Goal: Task Accomplishment & Management: Use online tool/utility

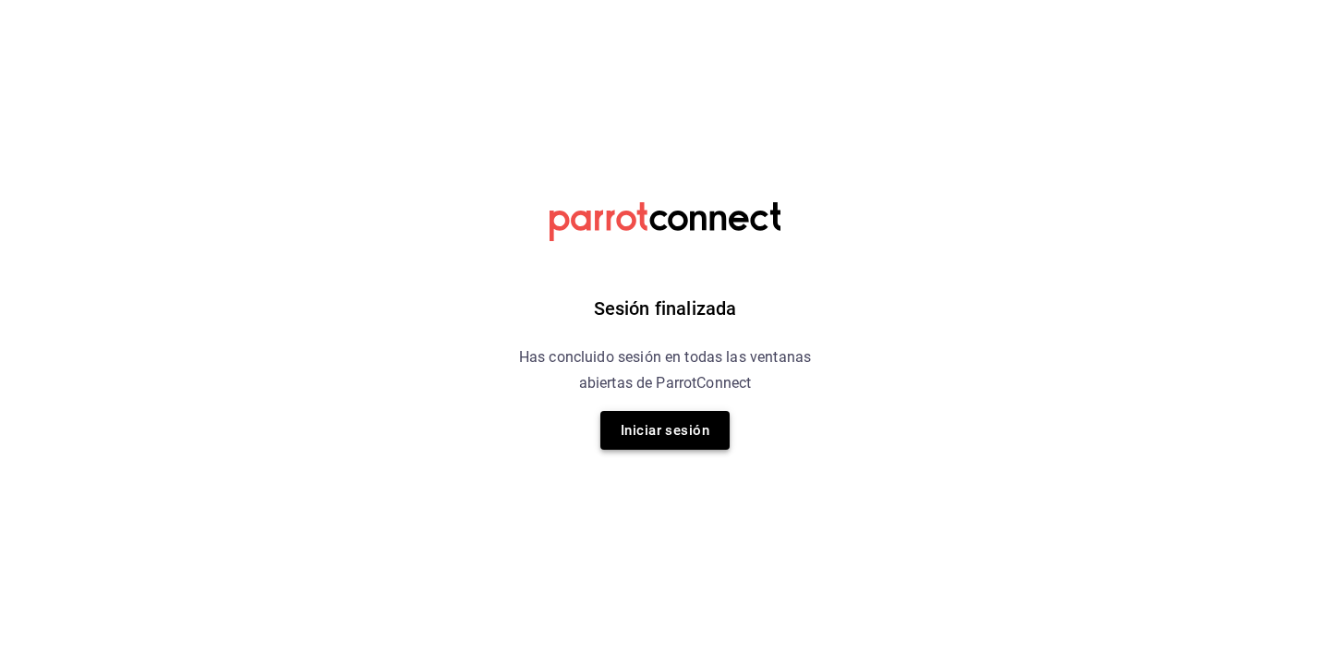
click at [674, 428] on button "Iniciar sesión" at bounding box center [664, 430] width 129 height 39
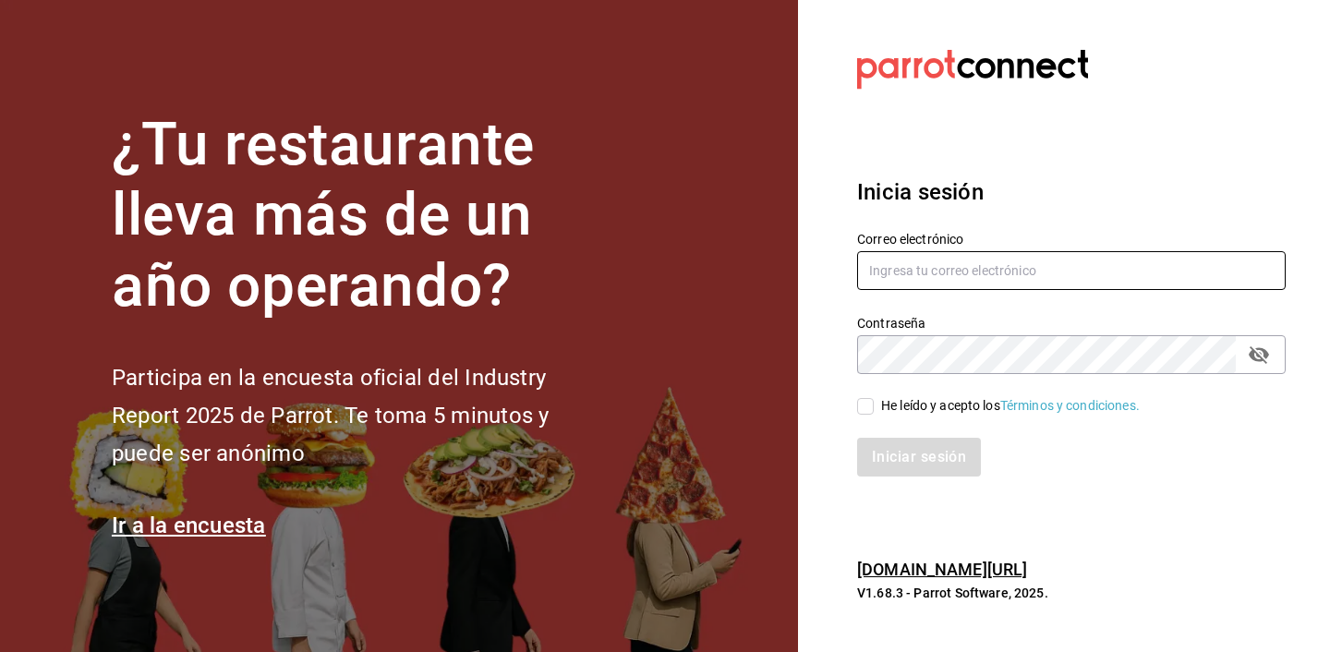
type input "[EMAIL_ADDRESS][DOMAIN_NAME]"
click at [877, 411] on span "He leído y acepto los Términos y condiciones." at bounding box center [1007, 405] width 266 height 19
click at [874, 411] on input "He leído y acepto los Términos y condiciones." at bounding box center [865, 406] width 17 height 17
checkbox input "true"
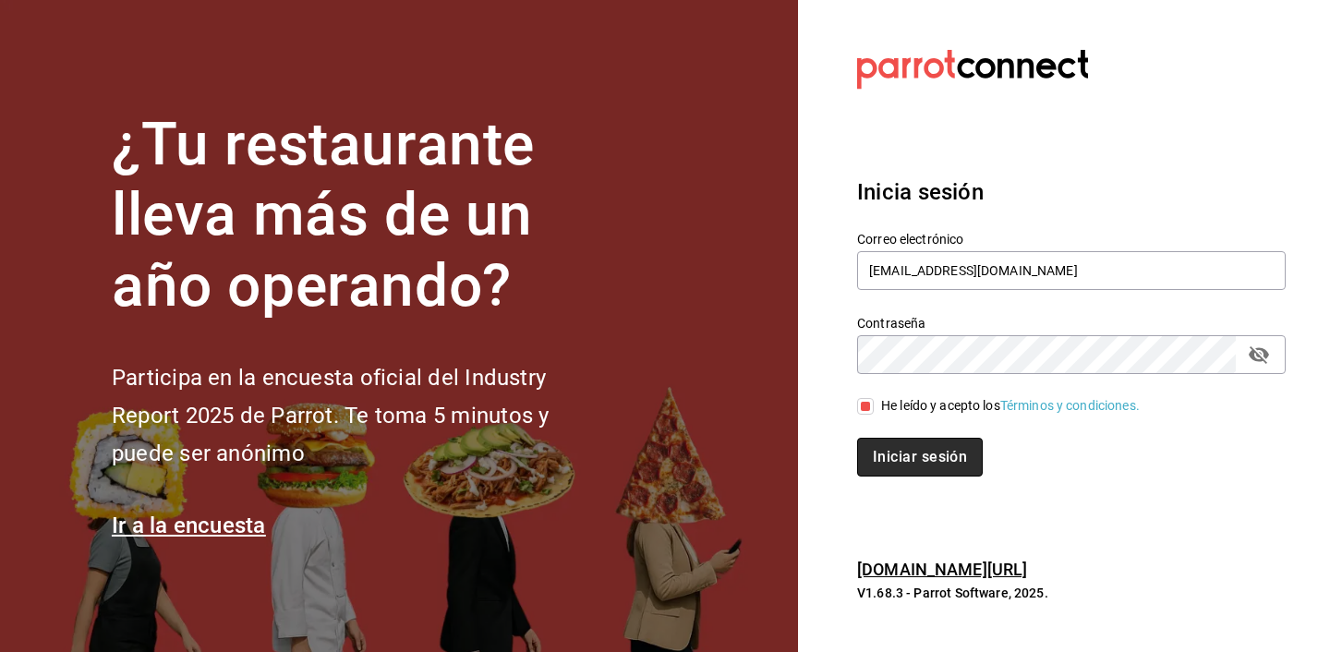
click at [877, 455] on button "Iniciar sesión" at bounding box center [920, 457] width 126 height 39
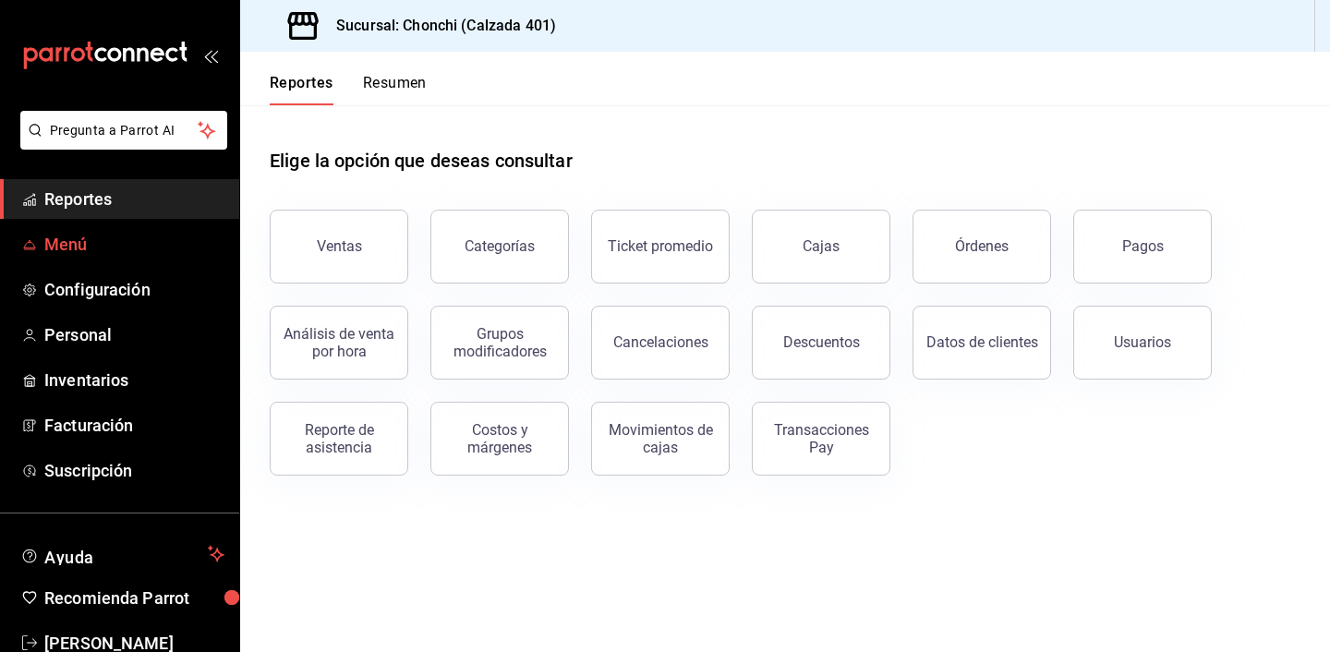
click at [156, 237] on span "Menú" at bounding box center [134, 244] width 180 height 25
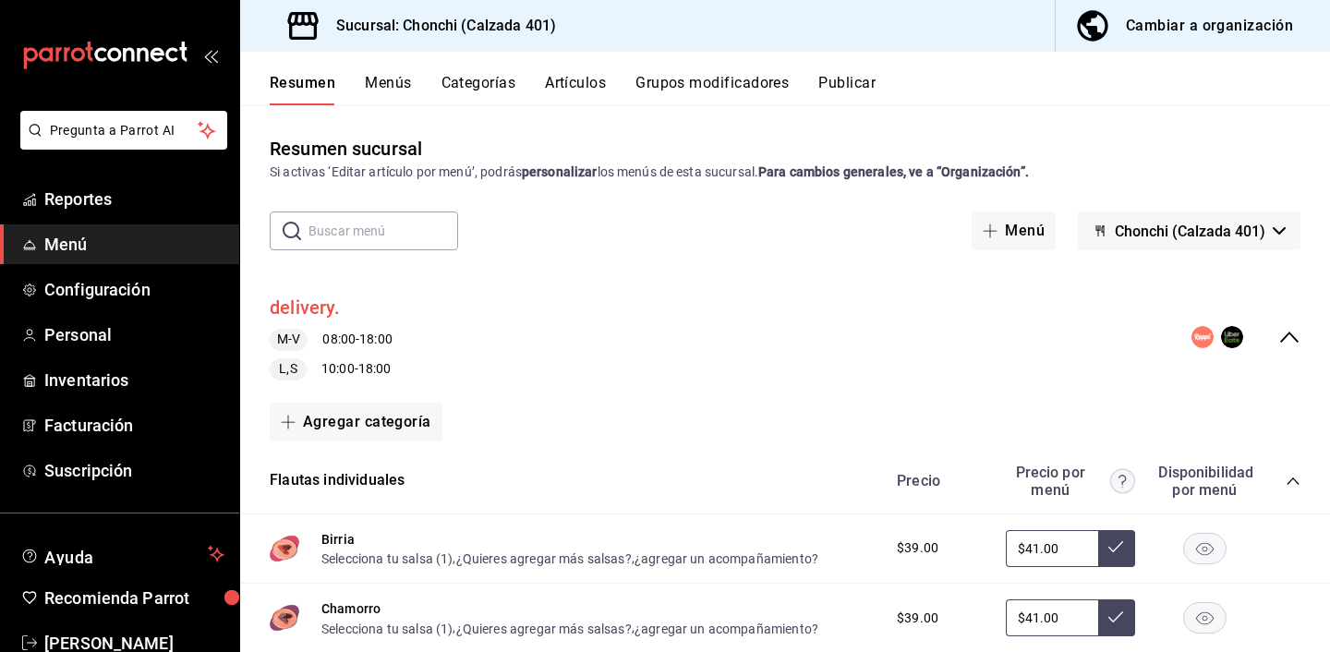
click at [321, 306] on button "delivery." at bounding box center [305, 308] width 70 height 27
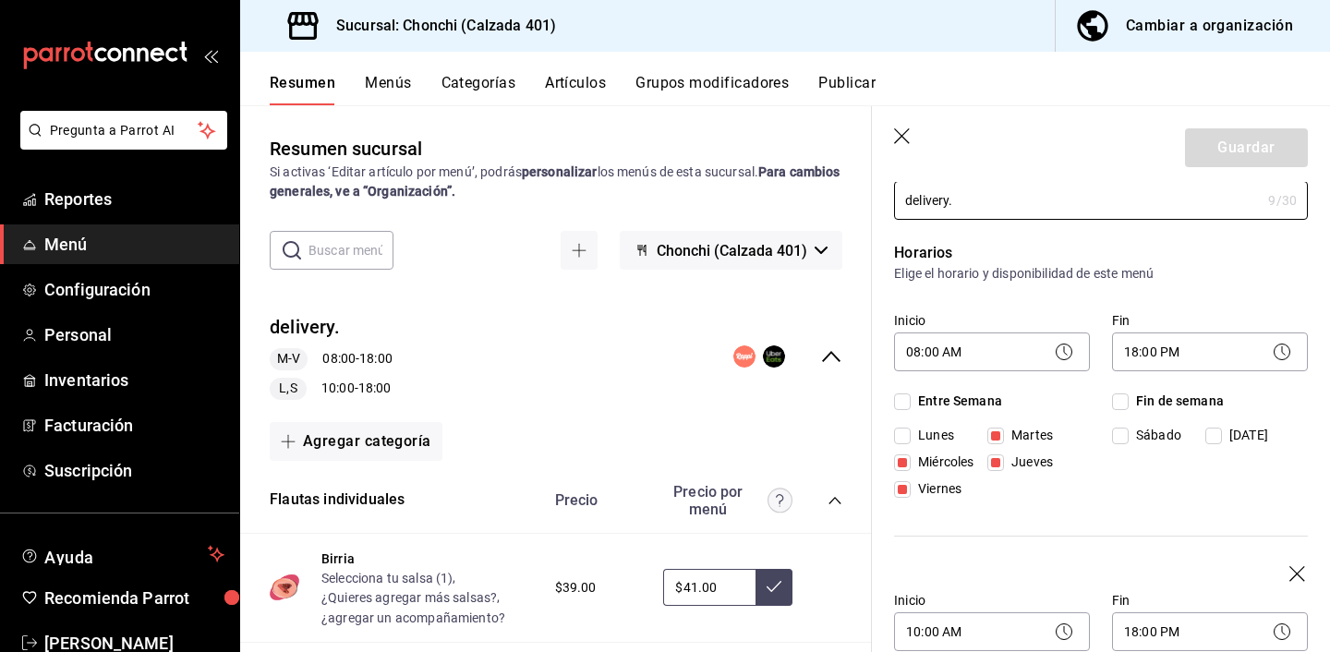
scroll to position [83, 0]
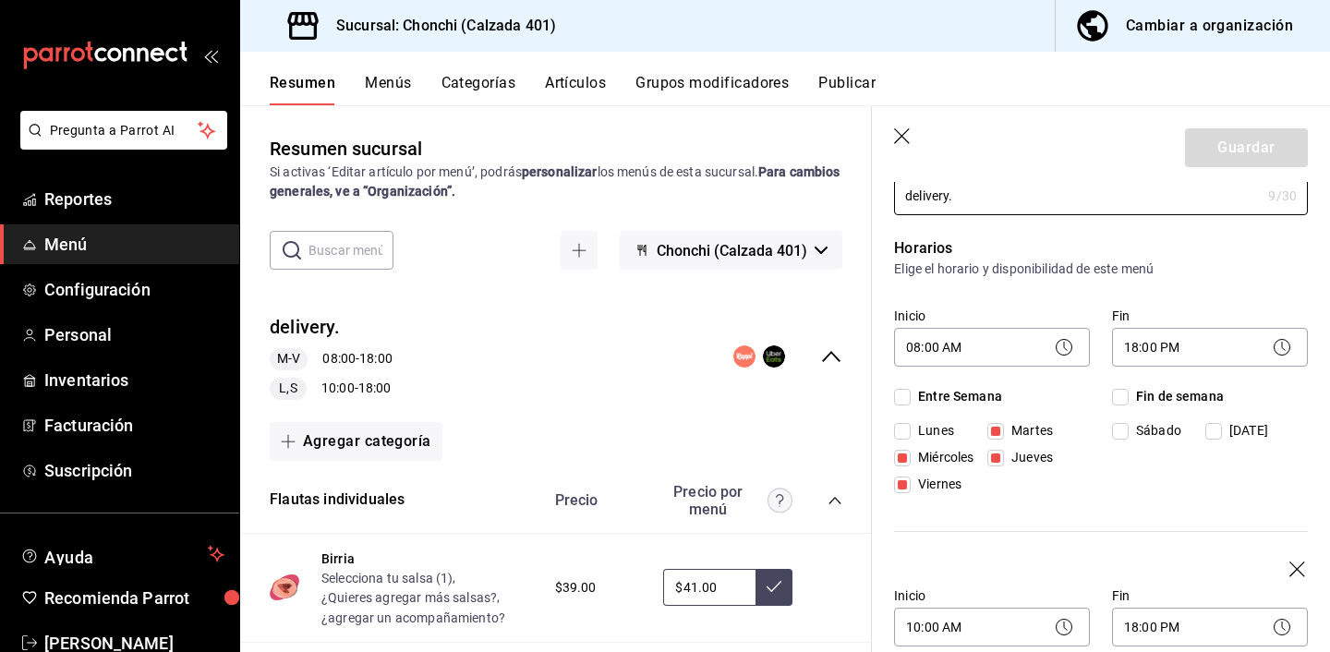
click at [946, 422] on span "Lunes" at bounding box center [932, 430] width 43 height 19
click at [911, 423] on input "Lunes" at bounding box center [902, 431] width 17 height 17
checkbox input "true"
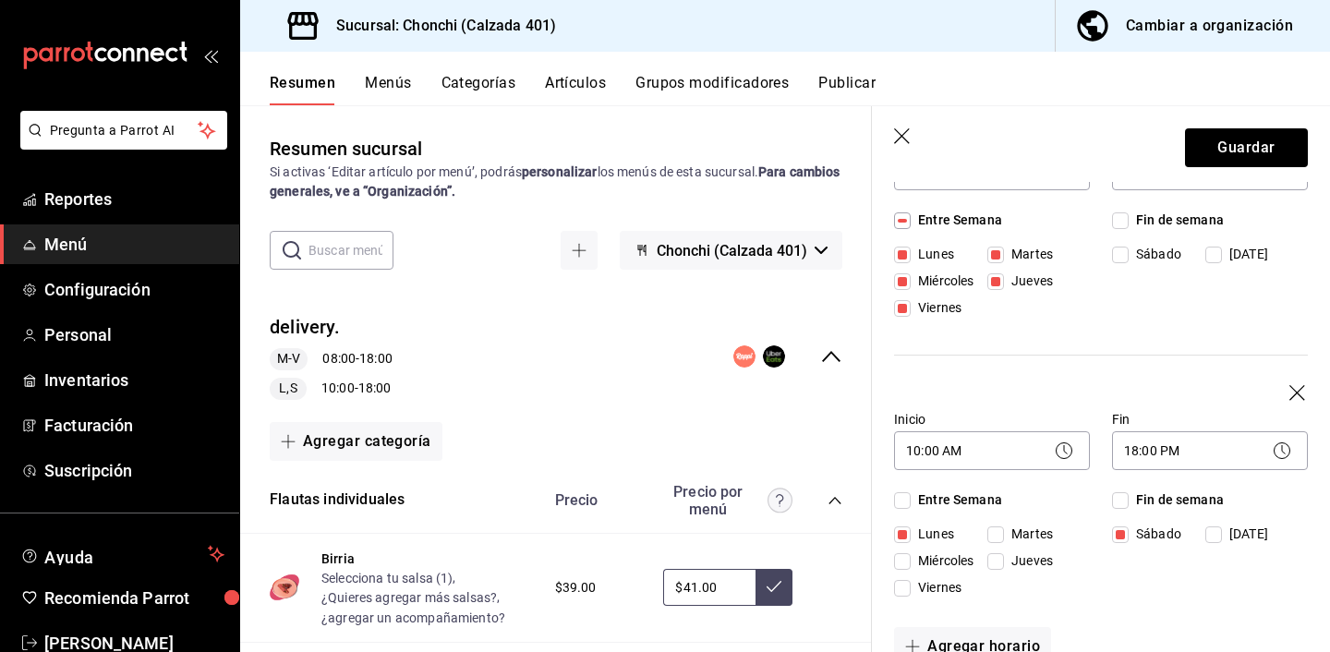
scroll to position [263, 0]
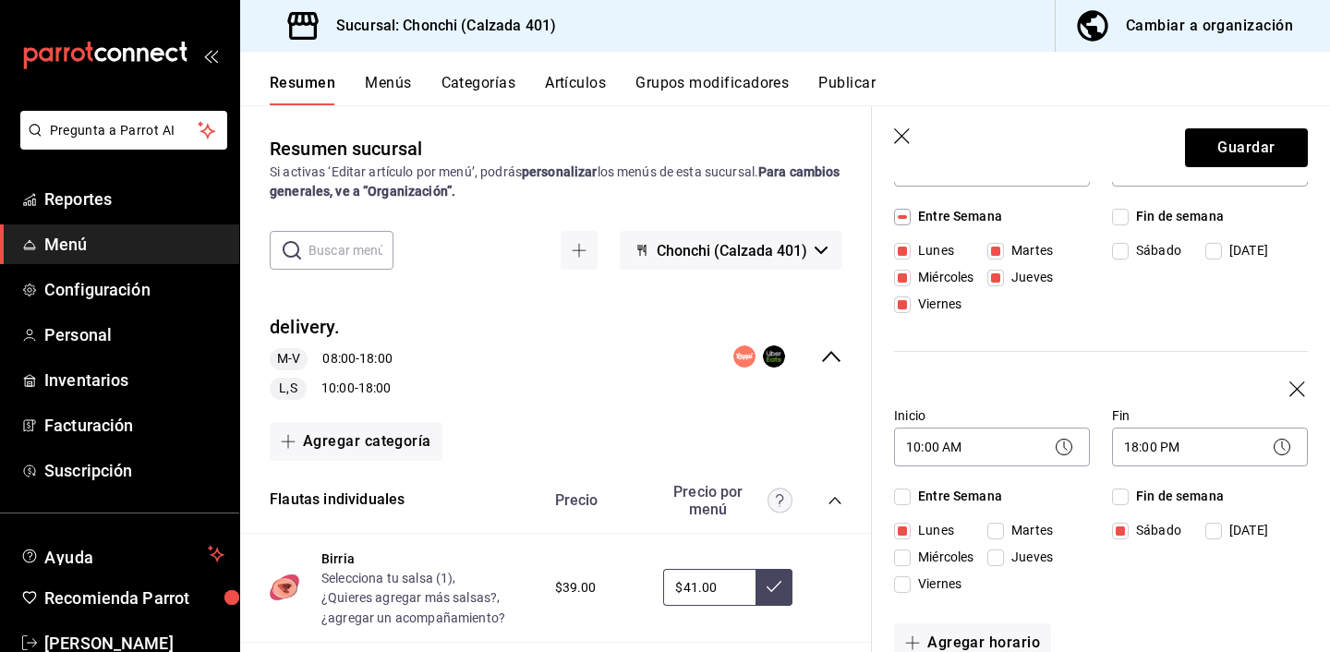
click at [945, 261] on span "Lunes" at bounding box center [932, 250] width 43 height 19
click at [911, 528] on input "Lunes" at bounding box center [902, 531] width 17 height 17
checkbox input "false"
click at [1233, 144] on button "Guardar" at bounding box center [1246, 147] width 123 height 39
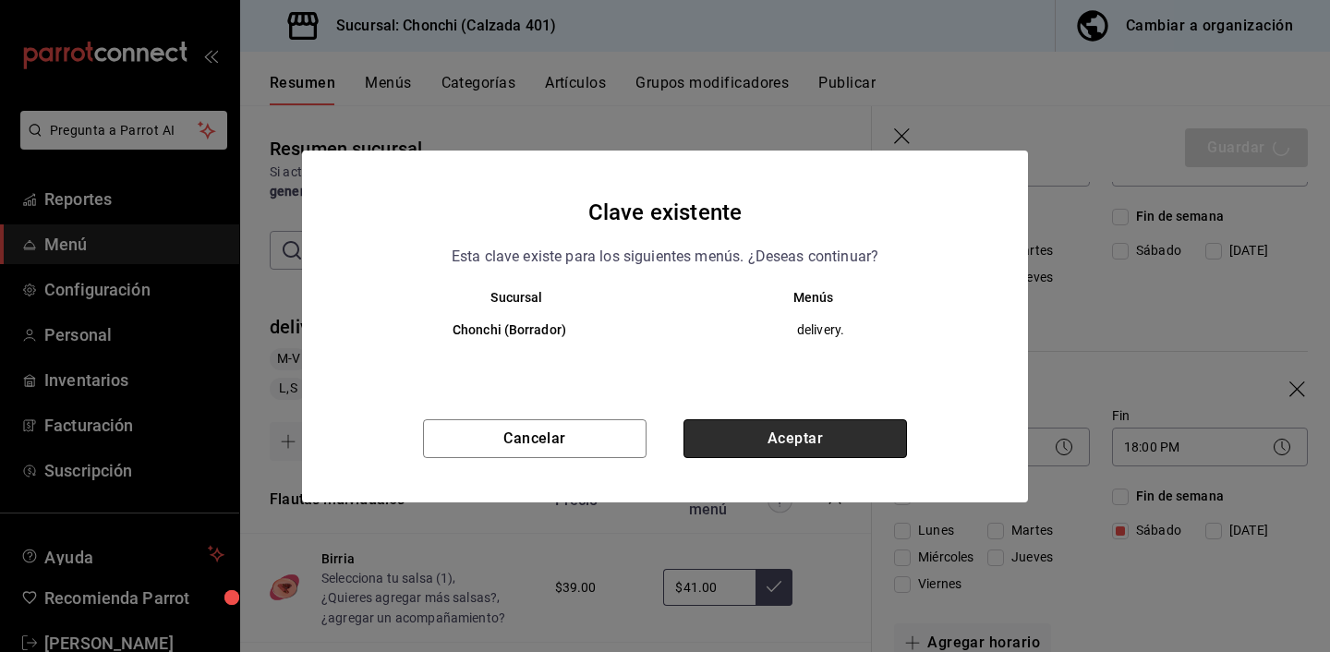
click at [883, 433] on button "Aceptar" at bounding box center [796, 438] width 224 height 39
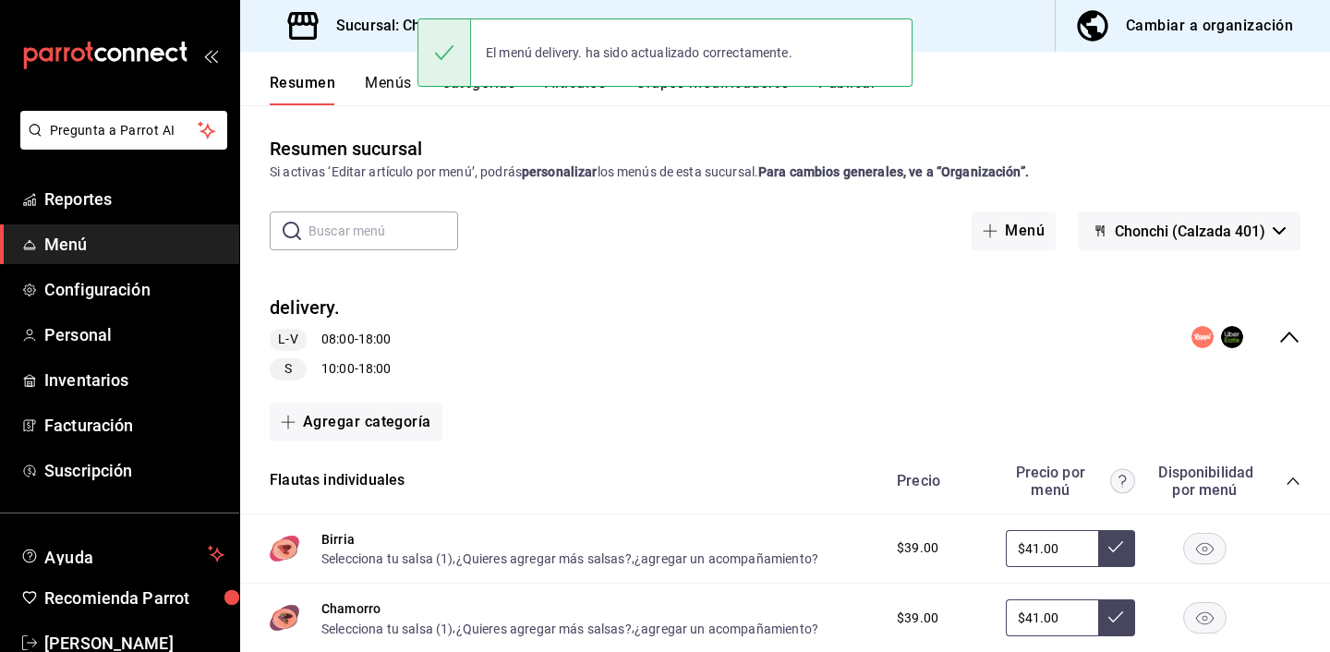
click at [1285, 330] on icon "collapse-menu-row" at bounding box center [1290, 337] width 22 height 22
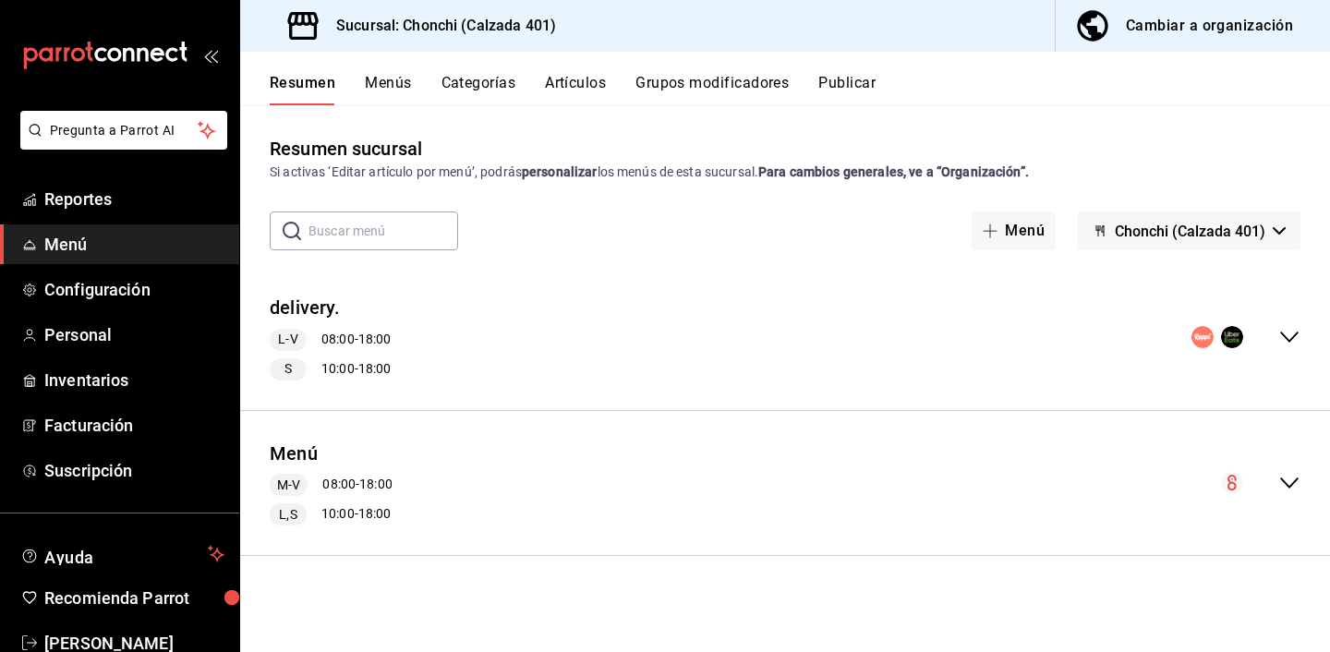
click at [287, 453] on button "Menú" at bounding box center [294, 454] width 48 height 27
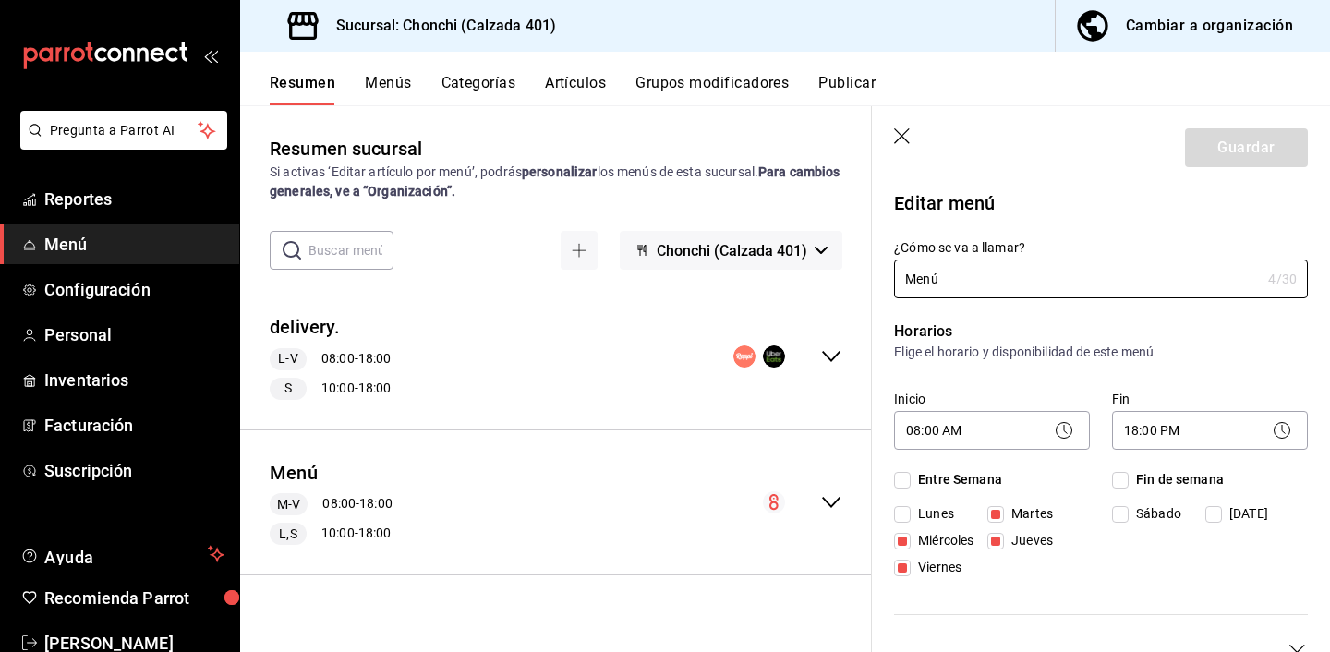
click at [903, 513] on input "Lunes" at bounding box center [902, 514] width 17 height 17
checkbox input "true"
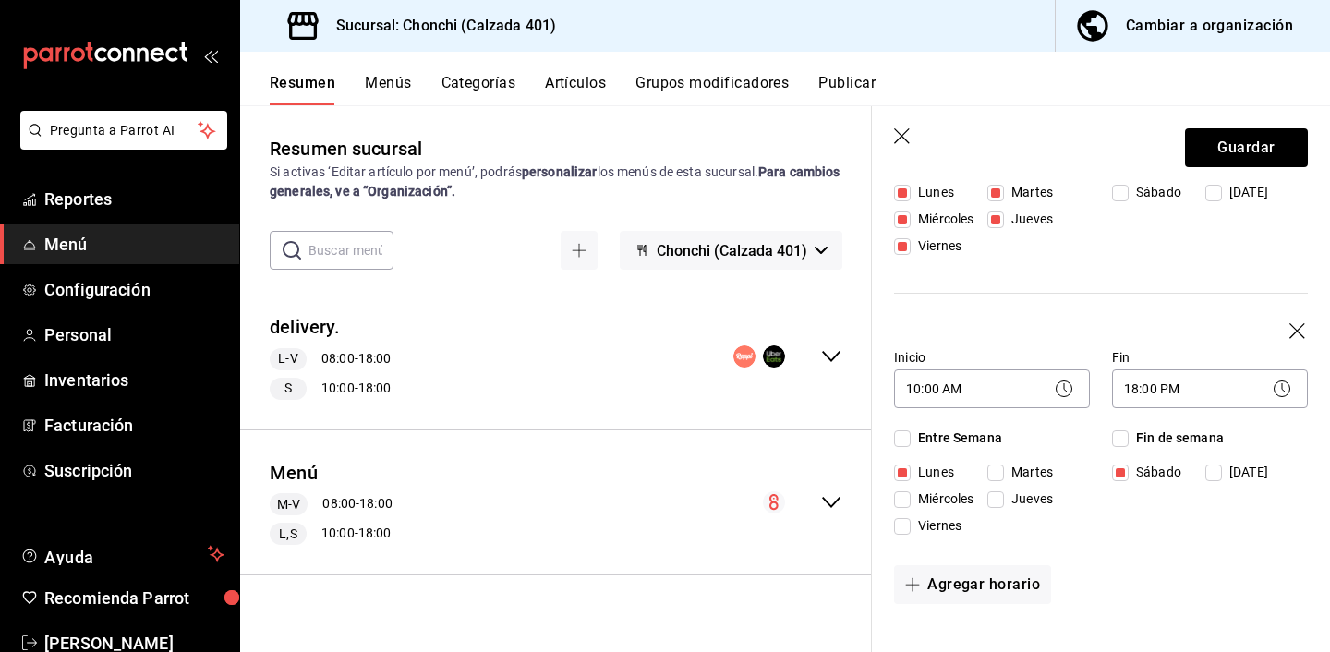
scroll to position [363, 0]
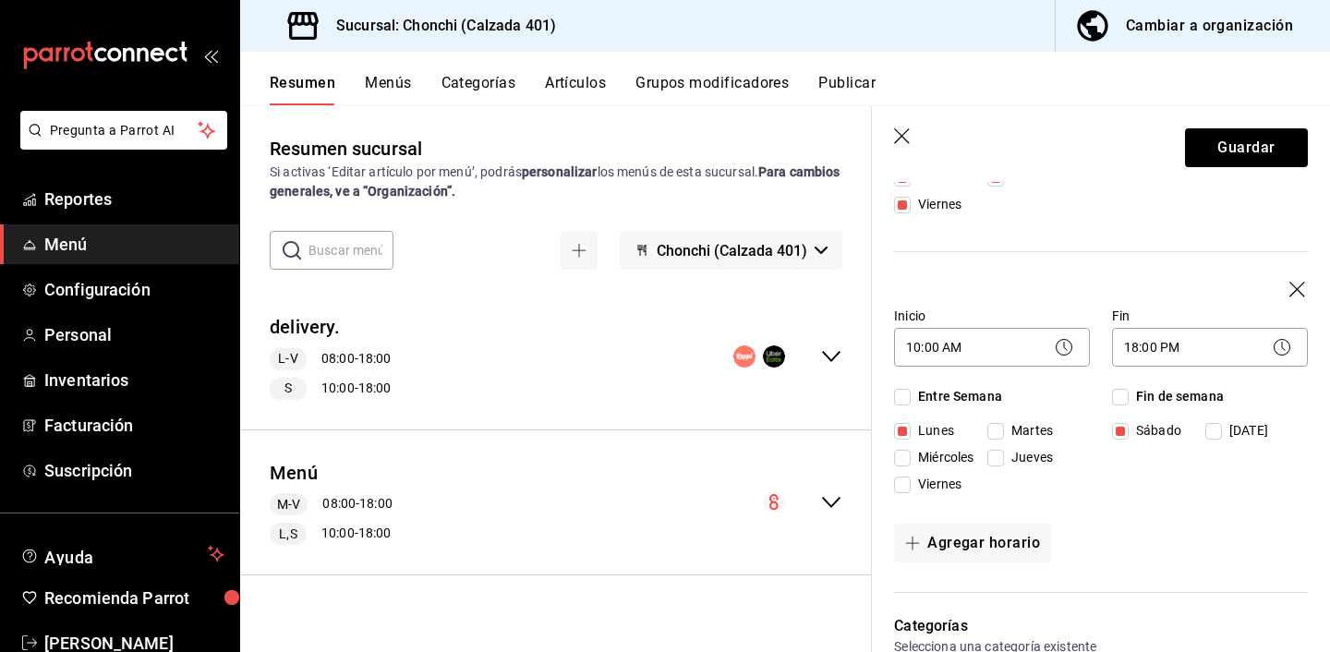
click at [909, 435] on input "Lunes" at bounding box center [902, 431] width 17 height 17
checkbox input "false"
click at [1262, 153] on button "Guardar" at bounding box center [1246, 147] width 123 height 39
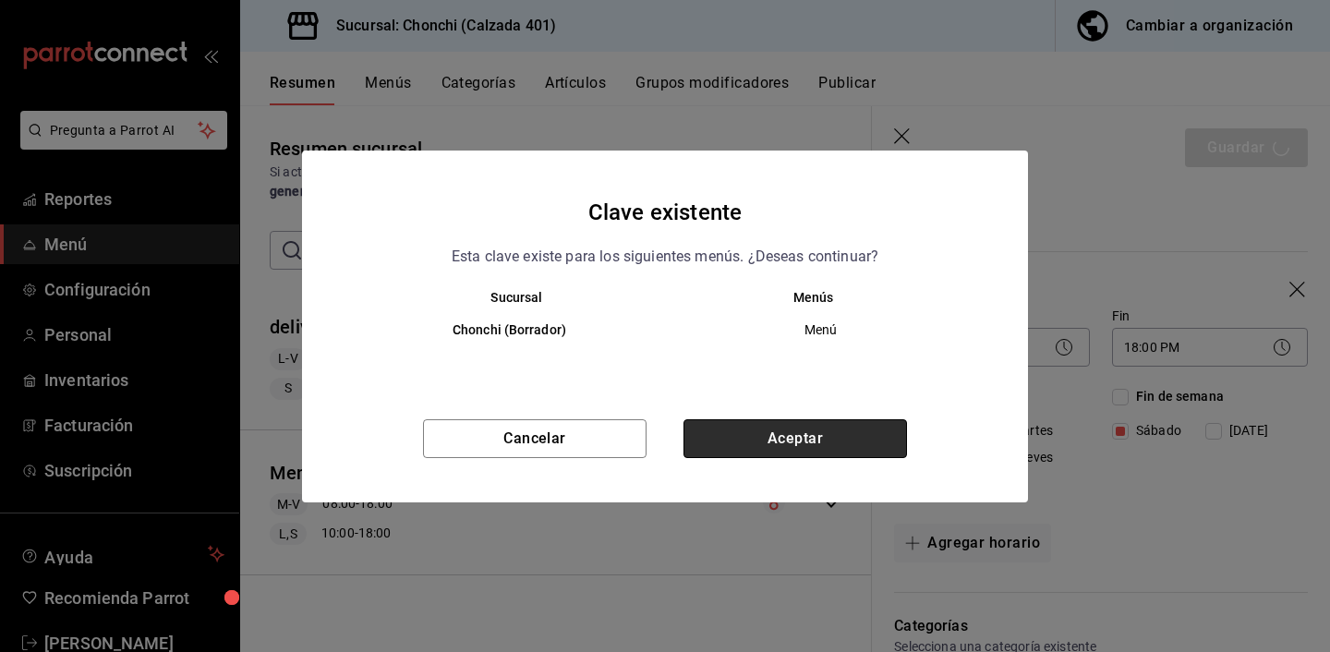
click at [849, 435] on button "Aceptar" at bounding box center [796, 438] width 224 height 39
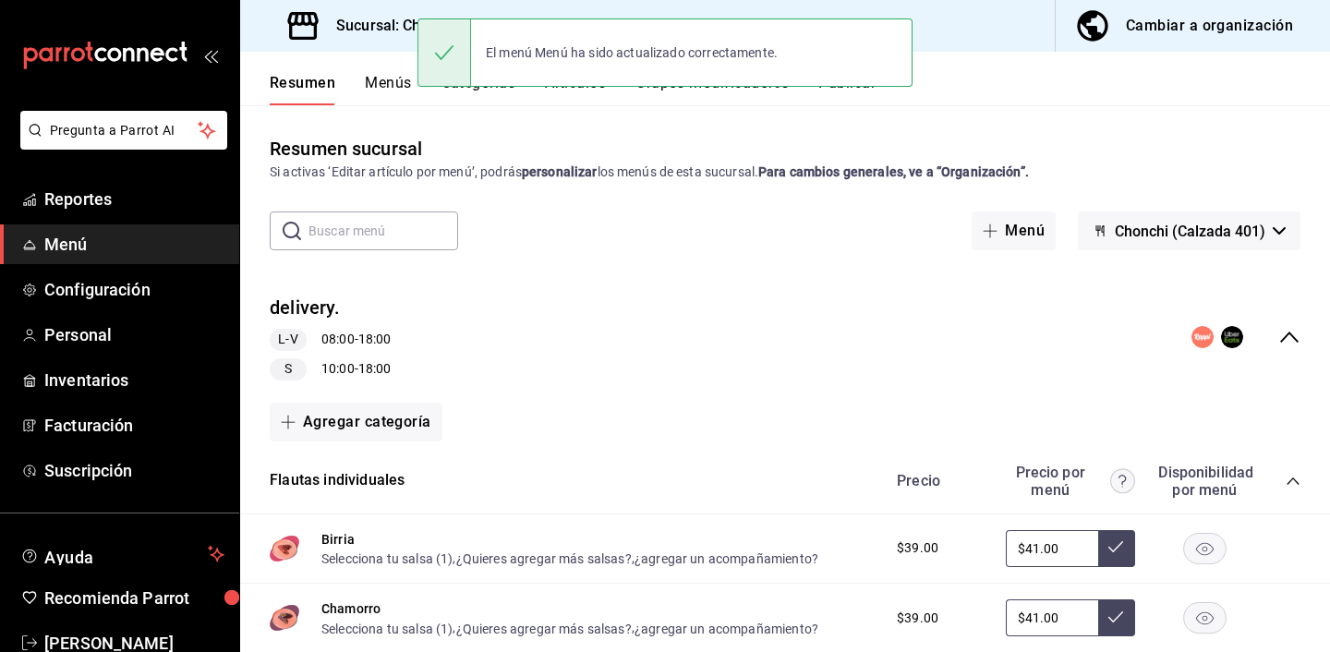
click at [1295, 337] on icon "collapse-menu-row" at bounding box center [1290, 337] width 22 height 22
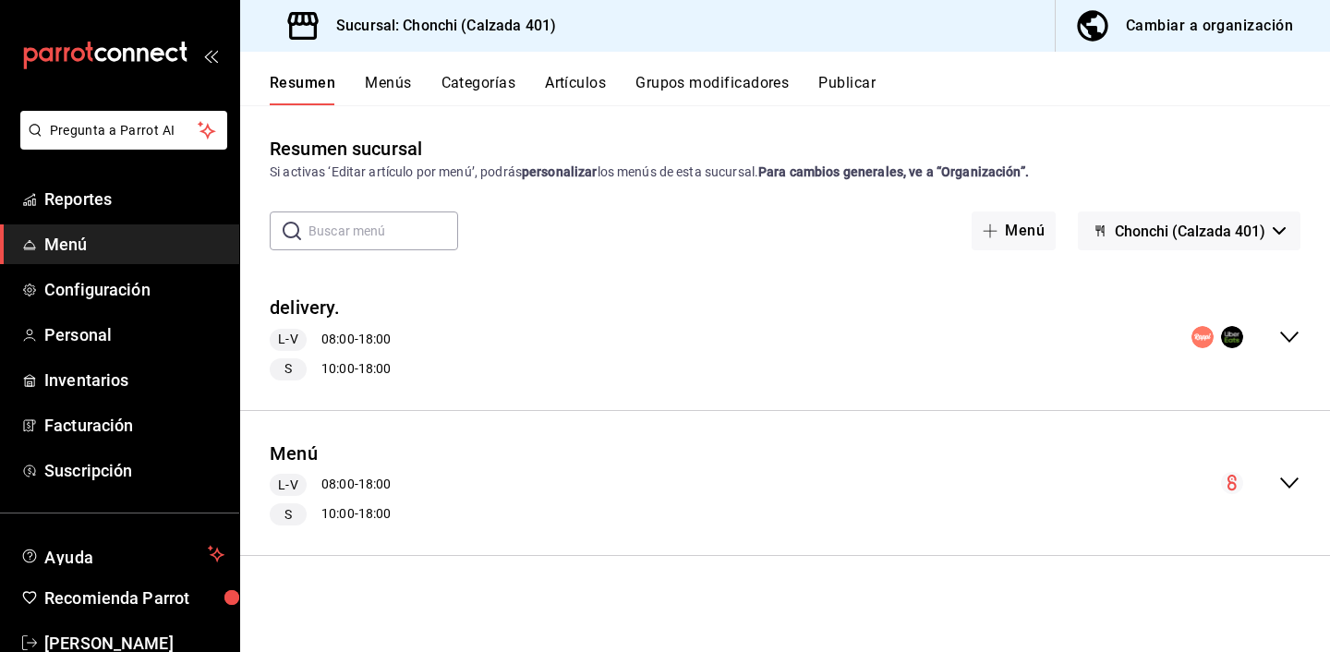
click at [854, 86] on button "Publicar" at bounding box center [847, 89] width 57 height 31
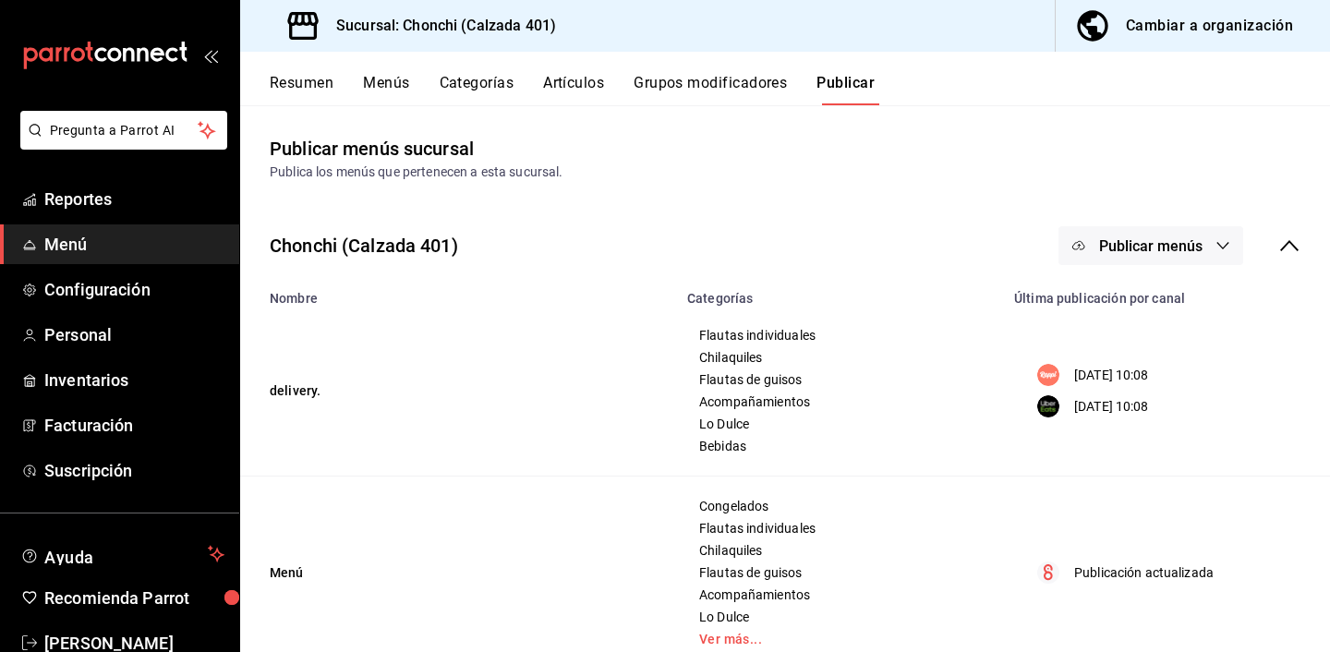
click at [1055, 236] on div "Chonchi (Calzada 401) Publicar menús" at bounding box center [785, 246] width 1090 height 68
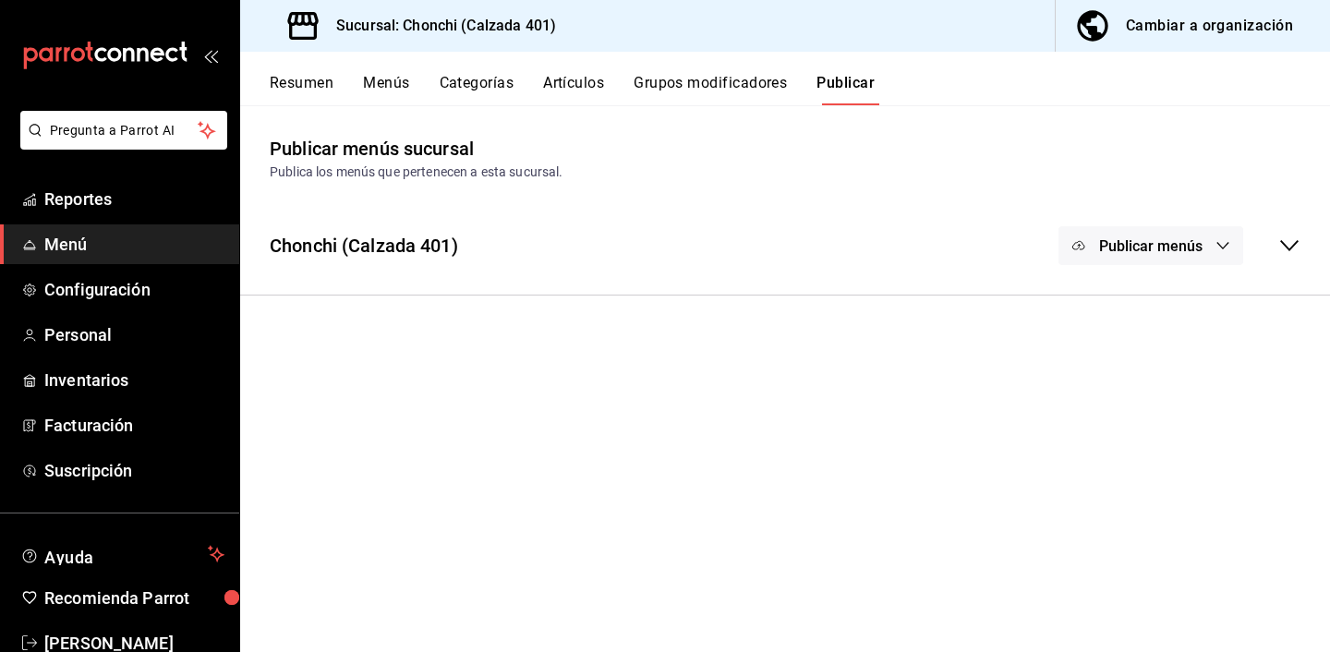
click at [1068, 250] on button "Publicar menús" at bounding box center [1151, 245] width 185 height 39
click at [1134, 303] on span "Rappi" at bounding box center [1178, 306] width 89 height 19
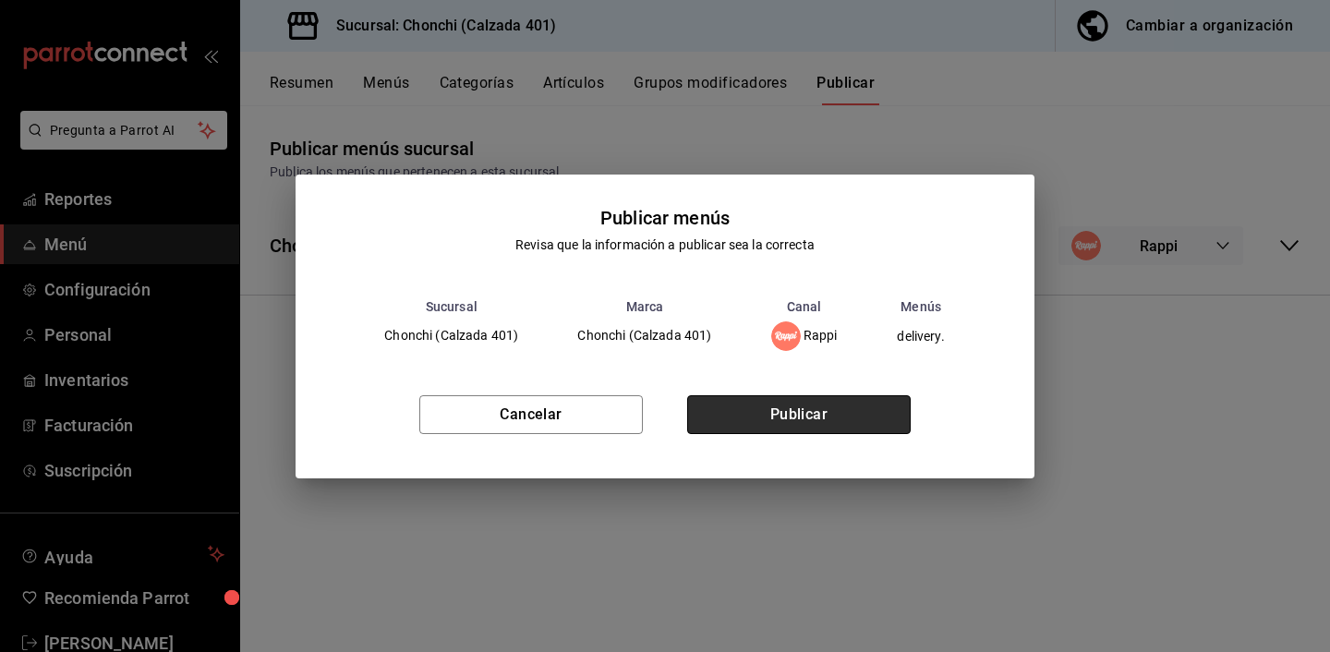
click at [857, 415] on button "Publicar" at bounding box center [799, 414] width 224 height 39
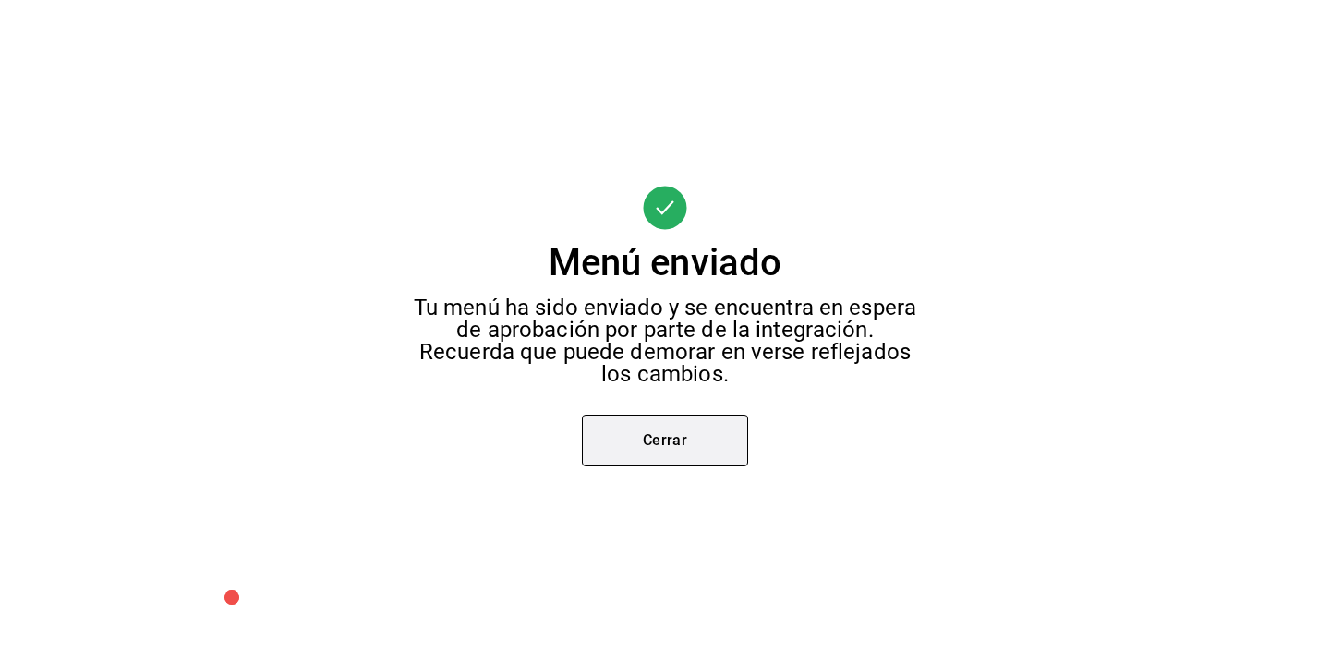
click at [710, 442] on button "Cerrar" at bounding box center [665, 441] width 166 height 52
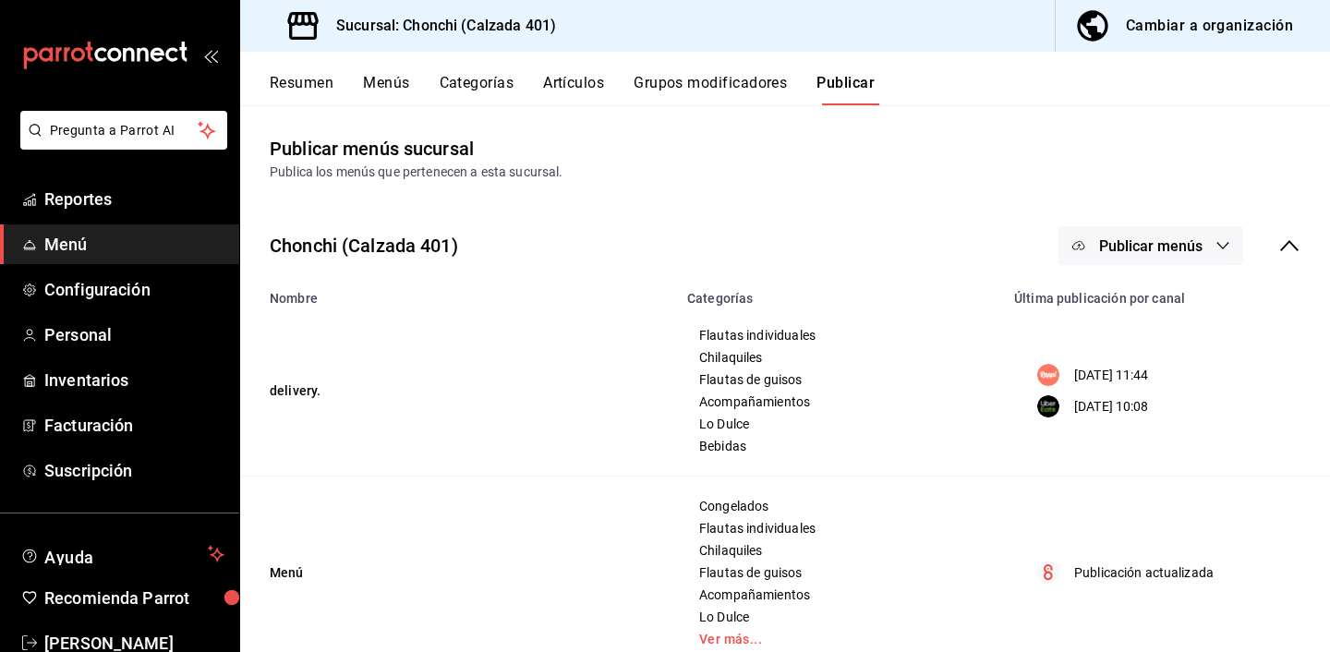
click at [1221, 234] on button "Publicar menús" at bounding box center [1151, 245] width 185 height 39
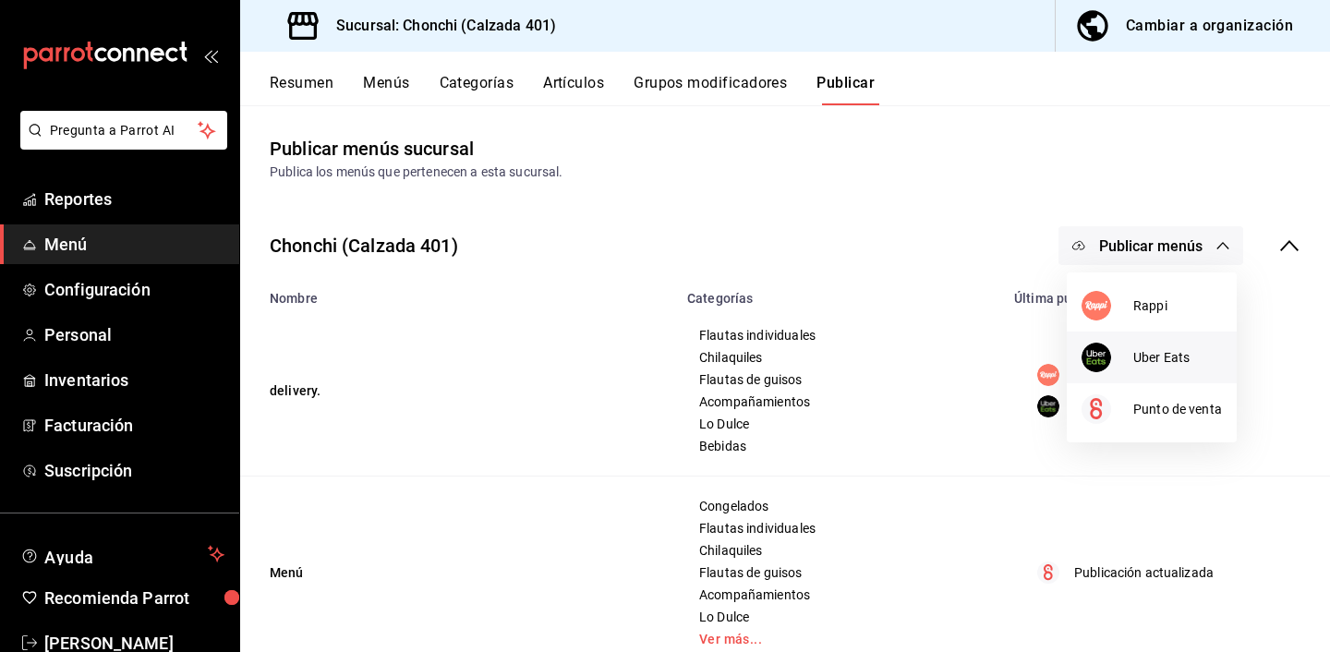
click at [1161, 357] on span "Uber Eats" at bounding box center [1178, 357] width 89 height 19
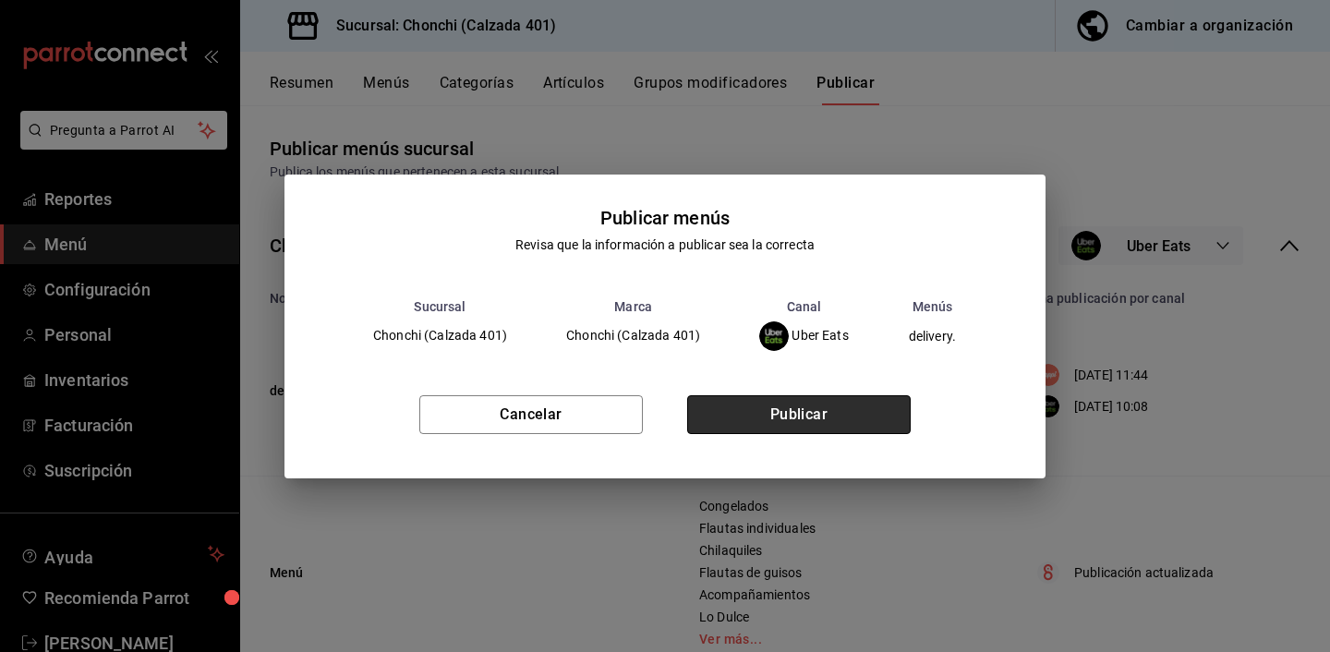
click at [854, 406] on button "Publicar" at bounding box center [799, 414] width 224 height 39
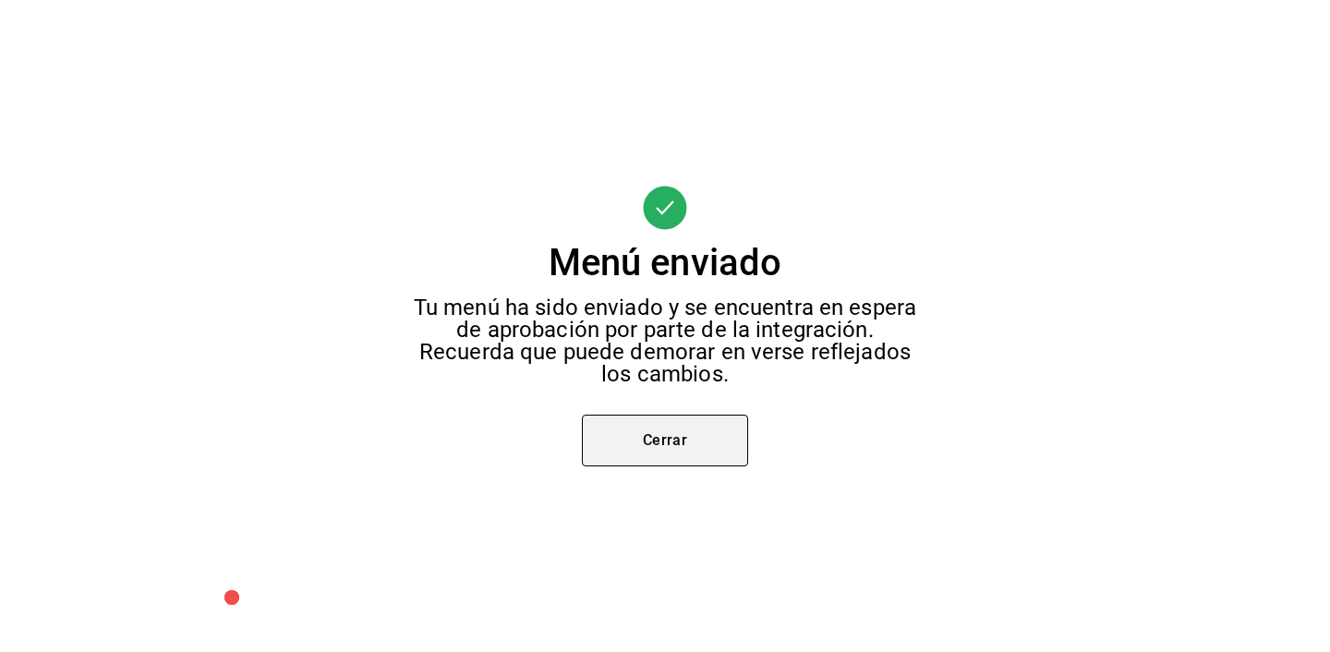
click at [701, 451] on button "Cerrar" at bounding box center [665, 441] width 166 height 52
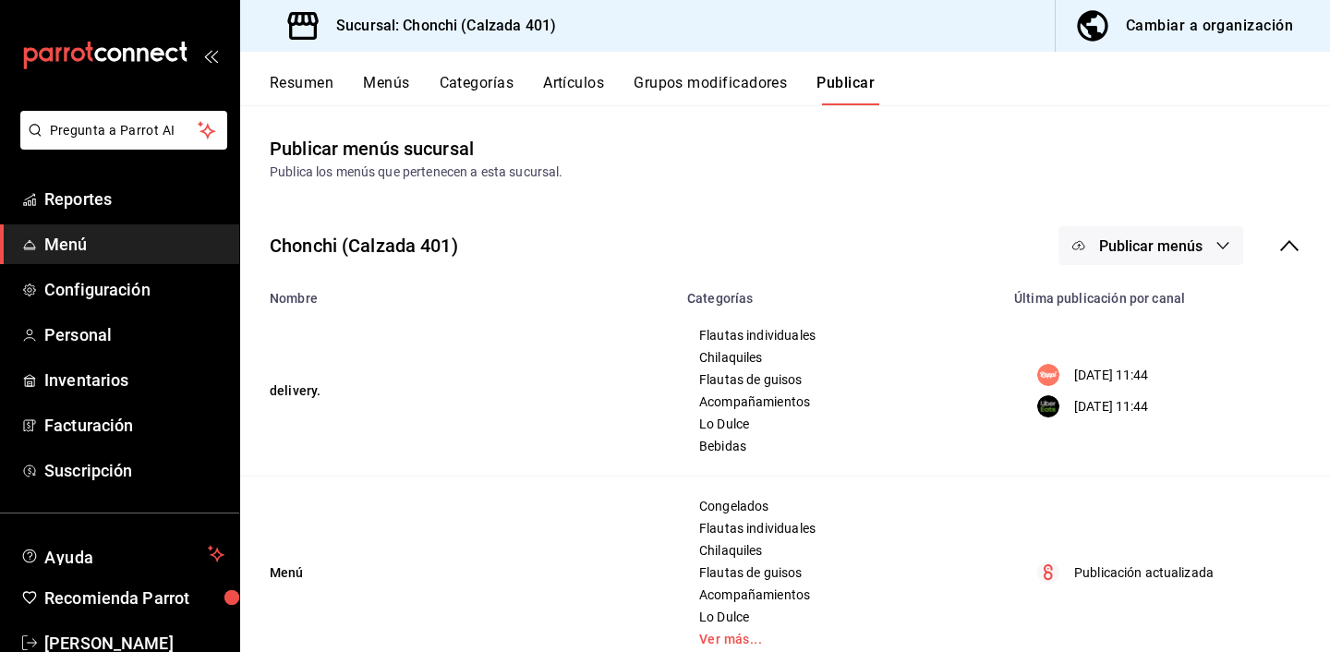
click at [1161, 251] on span "Publicar menús" at bounding box center [1150, 246] width 103 height 18
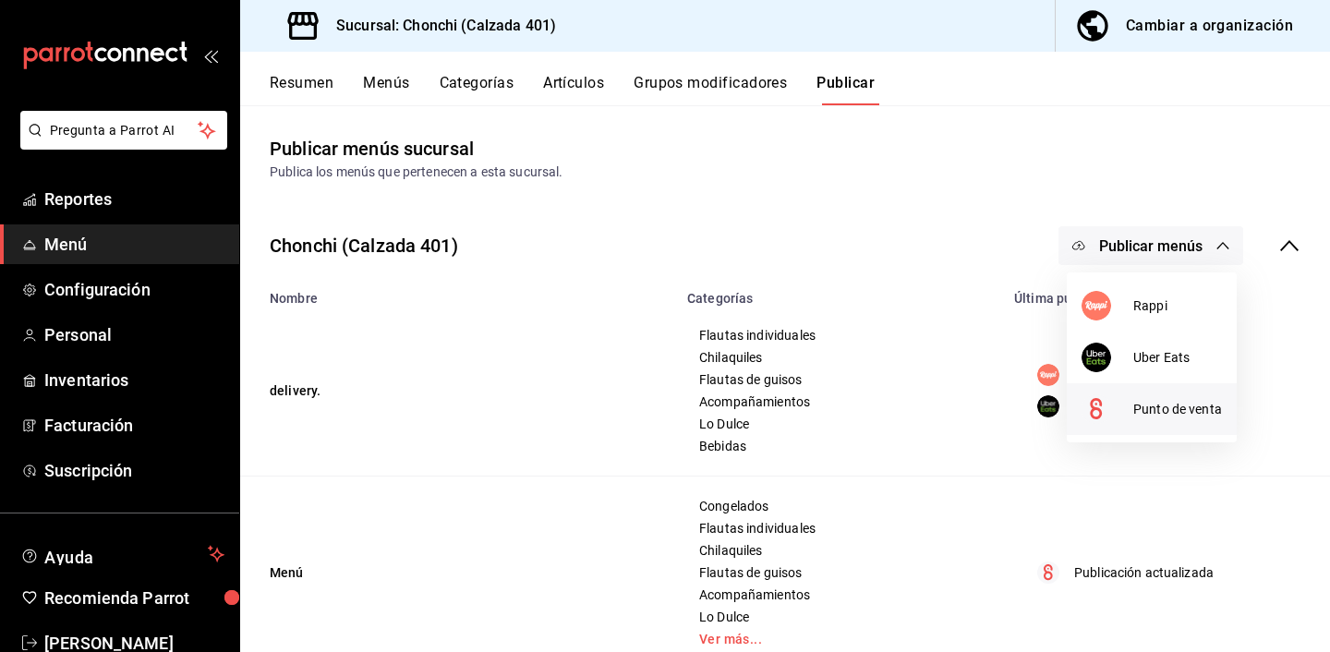
click at [1134, 418] on span "Punto de venta" at bounding box center [1178, 409] width 89 height 19
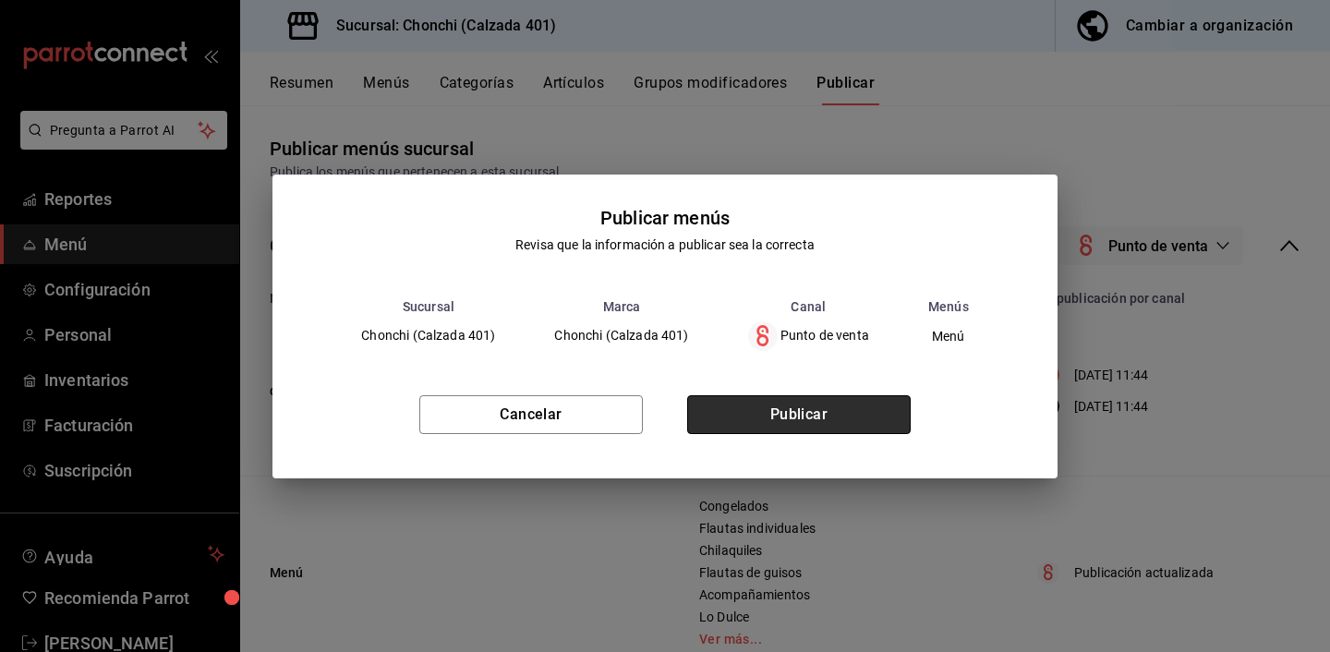
click at [817, 418] on button "Publicar" at bounding box center [799, 414] width 224 height 39
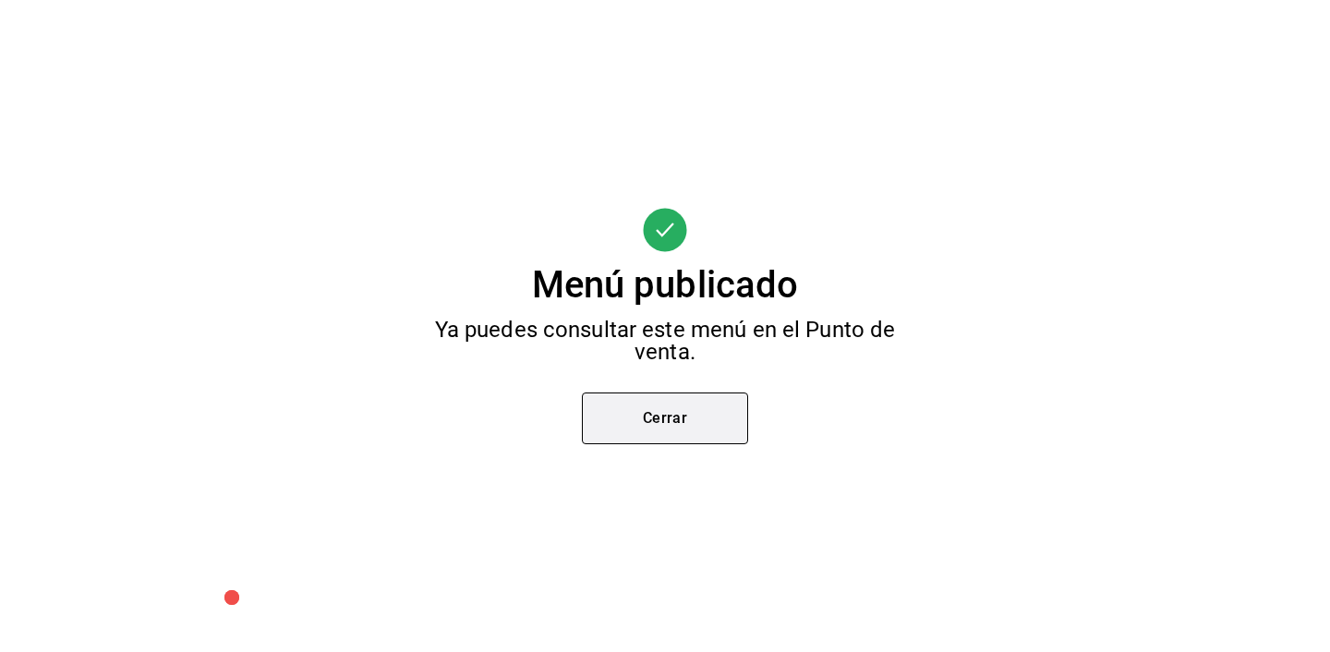
click at [697, 414] on button "Cerrar" at bounding box center [665, 419] width 166 height 52
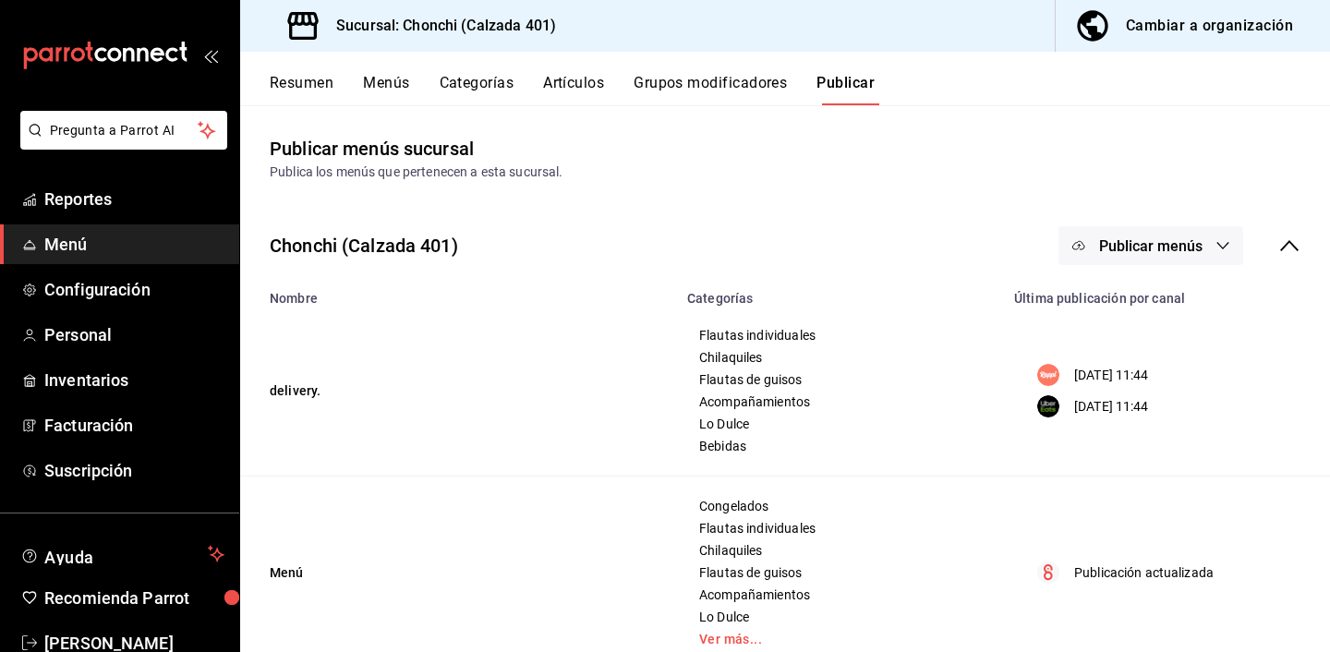
click at [843, 93] on button "Publicar" at bounding box center [846, 89] width 58 height 31
click at [1112, 237] on span "Publicar menús" at bounding box center [1150, 246] width 103 height 18
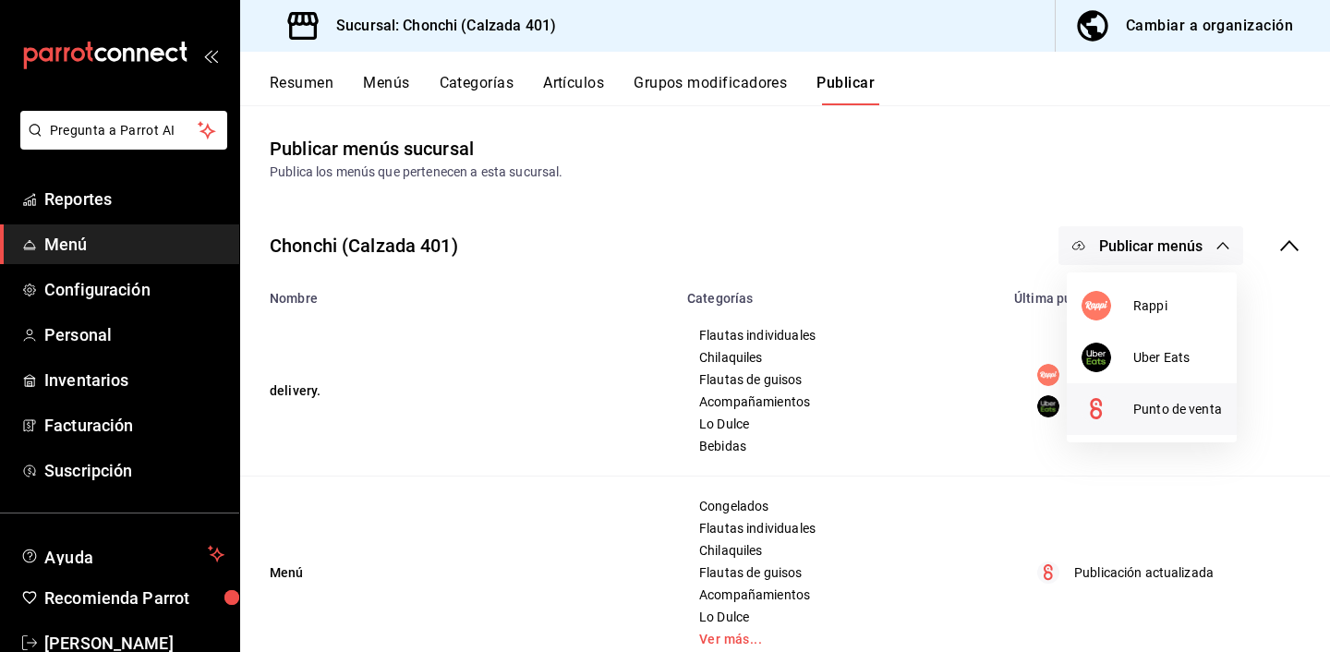
click at [1101, 403] on icon at bounding box center [1096, 408] width 12 height 21
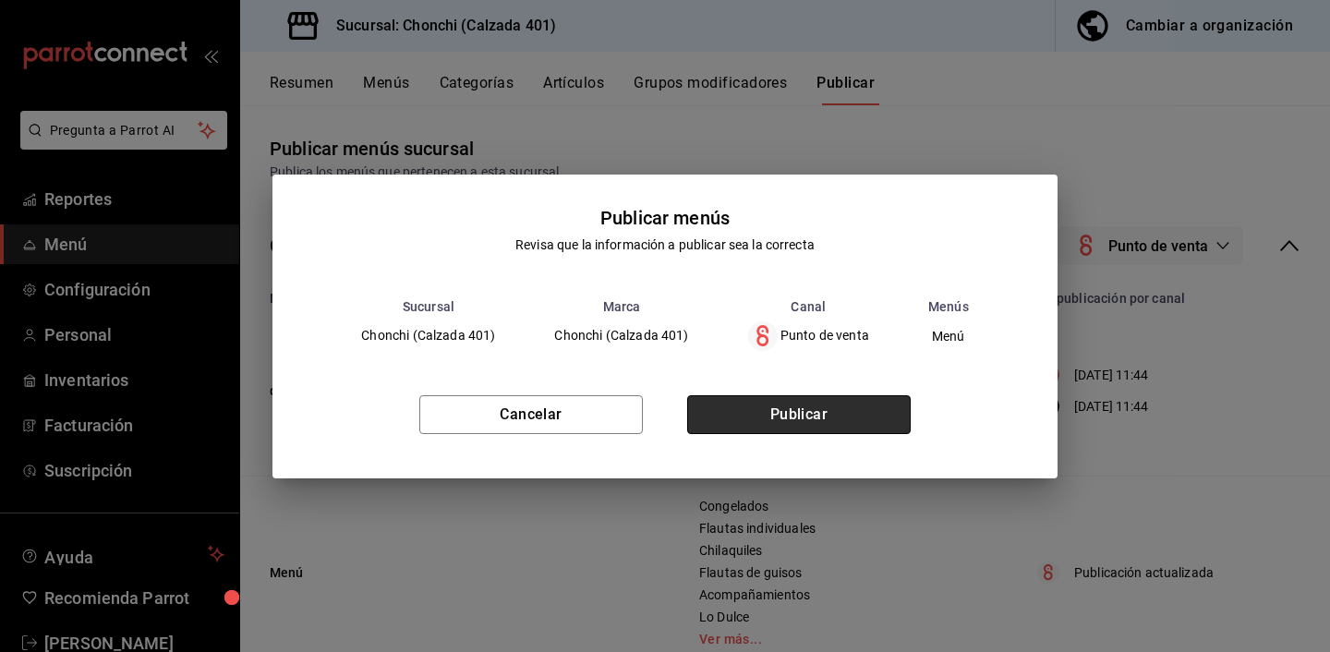
click at [856, 414] on button "Publicar" at bounding box center [799, 414] width 224 height 39
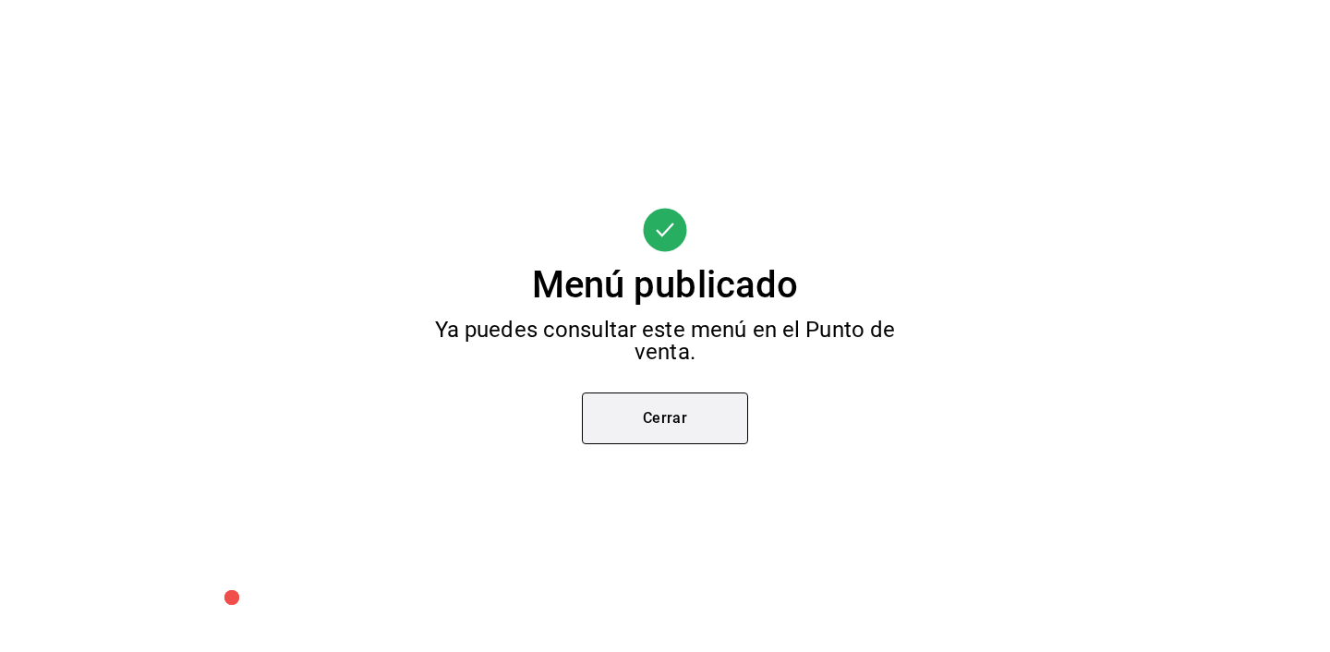
click at [676, 423] on button "Cerrar" at bounding box center [665, 419] width 166 height 52
